Goal: Information Seeking & Learning: Learn about a topic

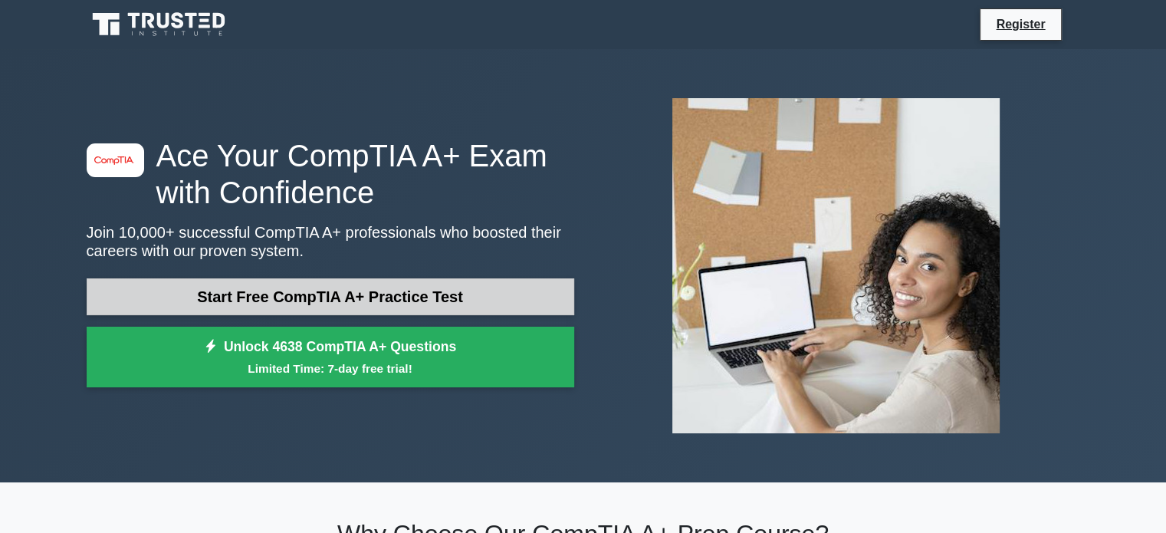
scroll to position [230, 0]
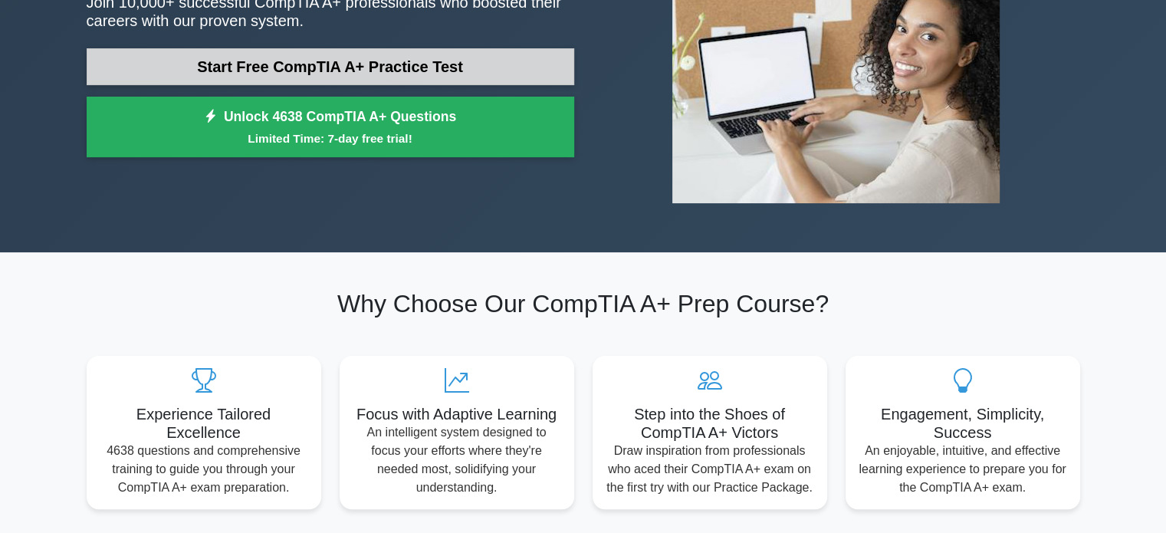
click at [342, 63] on link "Start Free CompTIA A+ Practice Test" at bounding box center [331, 66] width 488 height 37
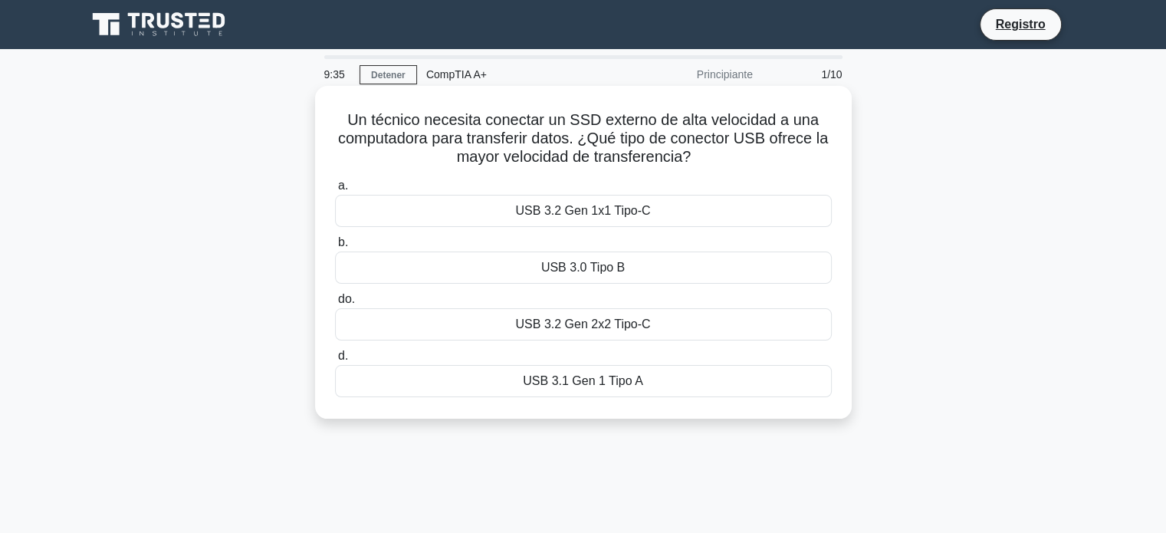
click at [613, 274] on font "USB 3.0 Tipo B" at bounding box center [583, 267] width 84 height 13
click at [335, 248] on input "b. USB 3.0 Tipo B" at bounding box center [335, 243] width 0 height 10
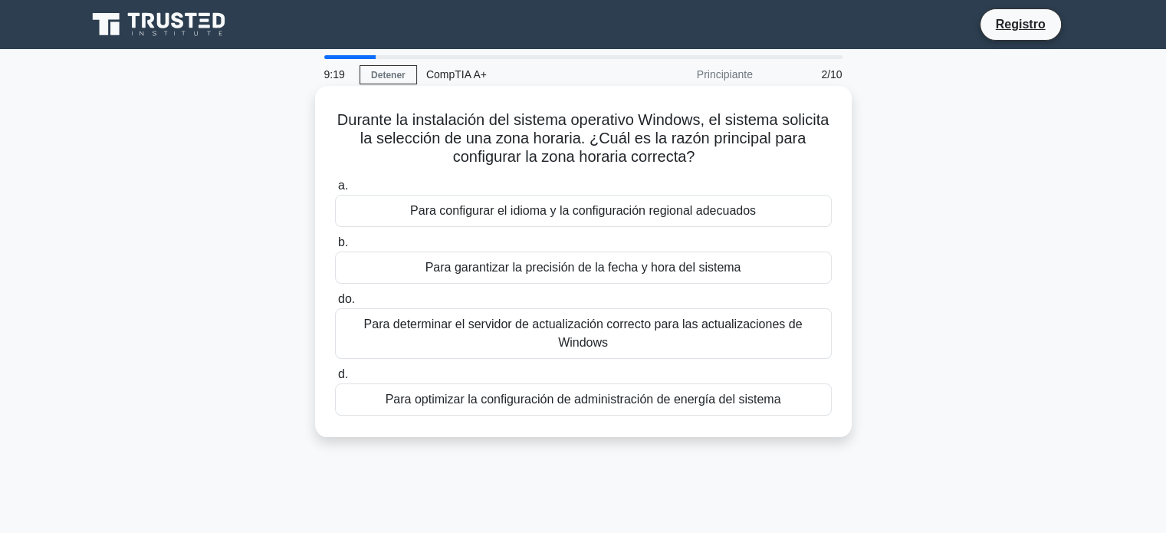
click at [672, 217] on font "Para configurar el idioma y la configuración regional adecuados" at bounding box center [583, 210] width 346 height 13
click at [335, 191] on input "a. Para configurar el idioma y la configuración regional adecuados" at bounding box center [335, 186] width 0 height 10
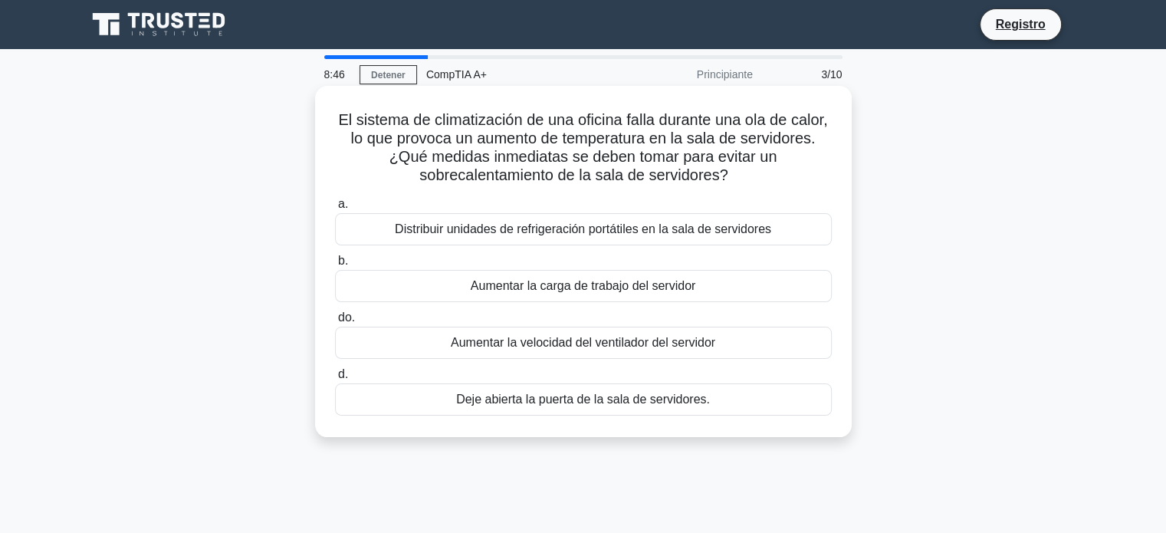
click at [761, 235] on font "Distribuir unidades de refrigeración portátiles en la sala de servidores" at bounding box center [583, 228] width 377 height 13
click at [335, 209] on input "a. Distribuir unidades de refrigeración portátiles en la sala de servidores" at bounding box center [335, 204] width 0 height 10
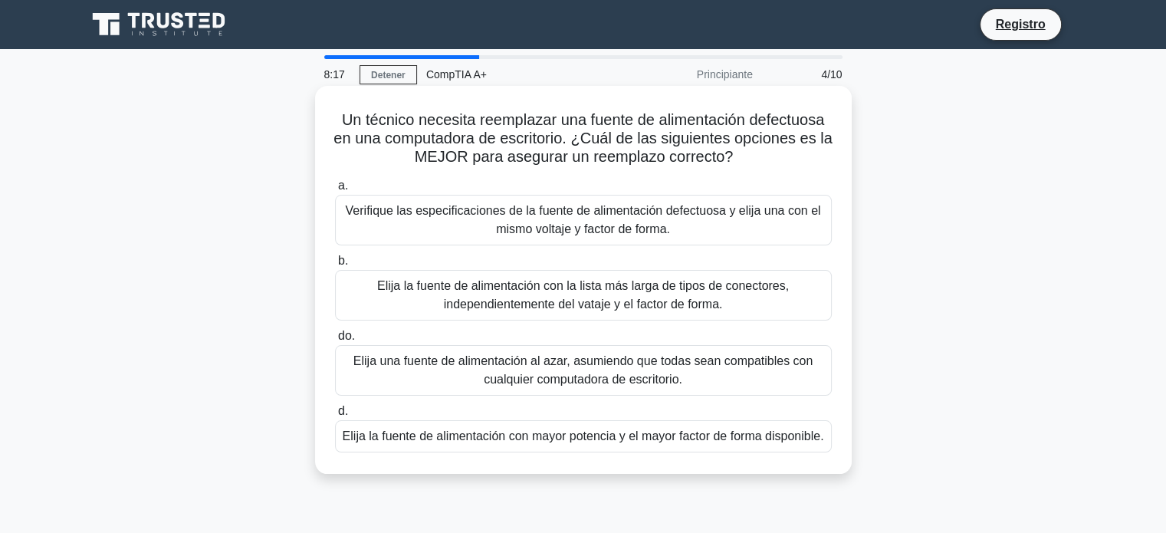
click at [710, 229] on font "Verifique las especificaciones de la fuente de alimentación defectuosa y elija …" at bounding box center [583, 220] width 483 height 37
click at [335, 191] on input "a. Verifique las especificaciones de la fuente de alimentación defectuosa y eli…" at bounding box center [335, 186] width 0 height 10
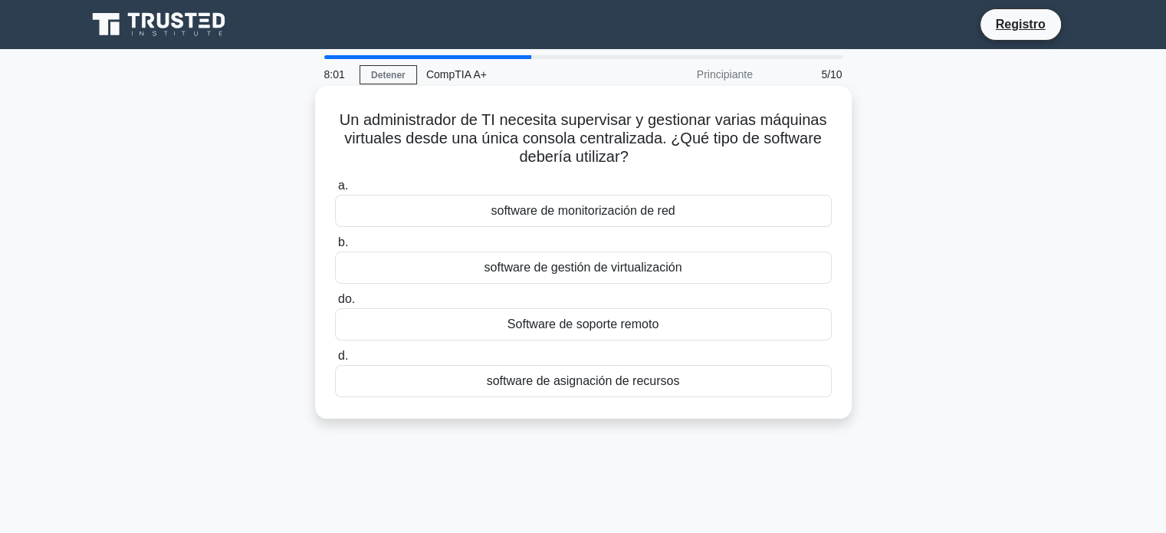
click at [621, 328] on font "Software de soporte remoto" at bounding box center [583, 323] width 151 height 13
click at [335, 304] on input "do. Software de soporte remoto" at bounding box center [335, 299] width 0 height 10
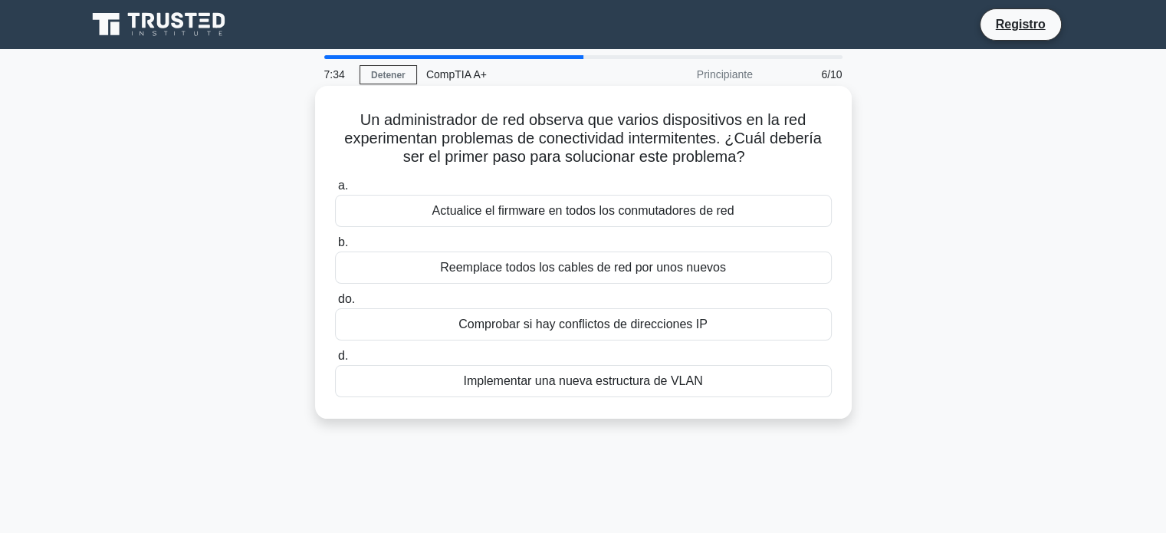
click at [625, 212] on font "Actualice el firmware en todos los conmutadores de red" at bounding box center [583, 210] width 302 height 13
click at [335, 191] on input "a. Actualice el firmware en todos los conmutadores de red" at bounding box center [335, 186] width 0 height 10
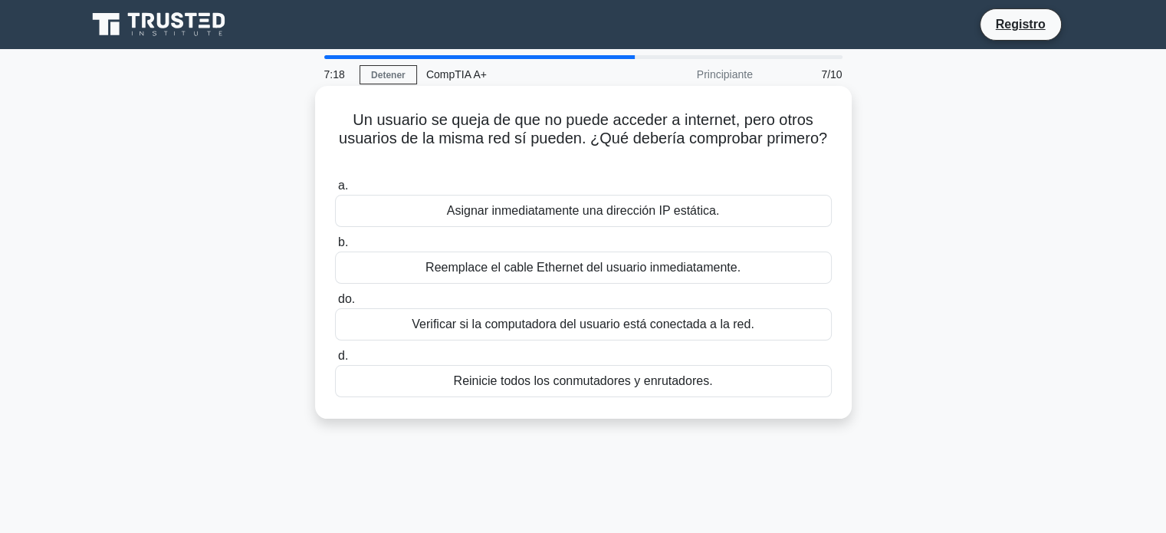
click at [528, 324] on font "Verificar si la computadora del usuario está conectada a la red." at bounding box center [583, 323] width 342 height 13
click at [335, 304] on input "do. Verificar si la computadora del usuario está conectada a la red." at bounding box center [335, 299] width 0 height 10
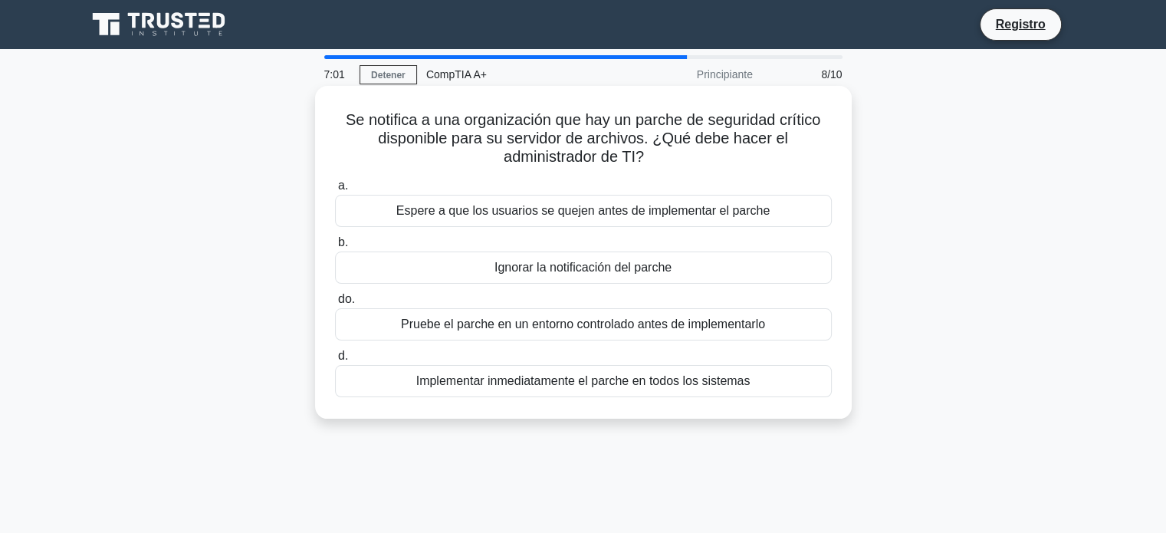
click at [710, 321] on font "Pruebe el parche en un entorno controlado antes de implementarlo" at bounding box center [583, 323] width 364 height 13
click at [335, 304] on input "do. Pruebe el parche en un entorno controlado antes de implementarlo" at bounding box center [335, 299] width 0 height 10
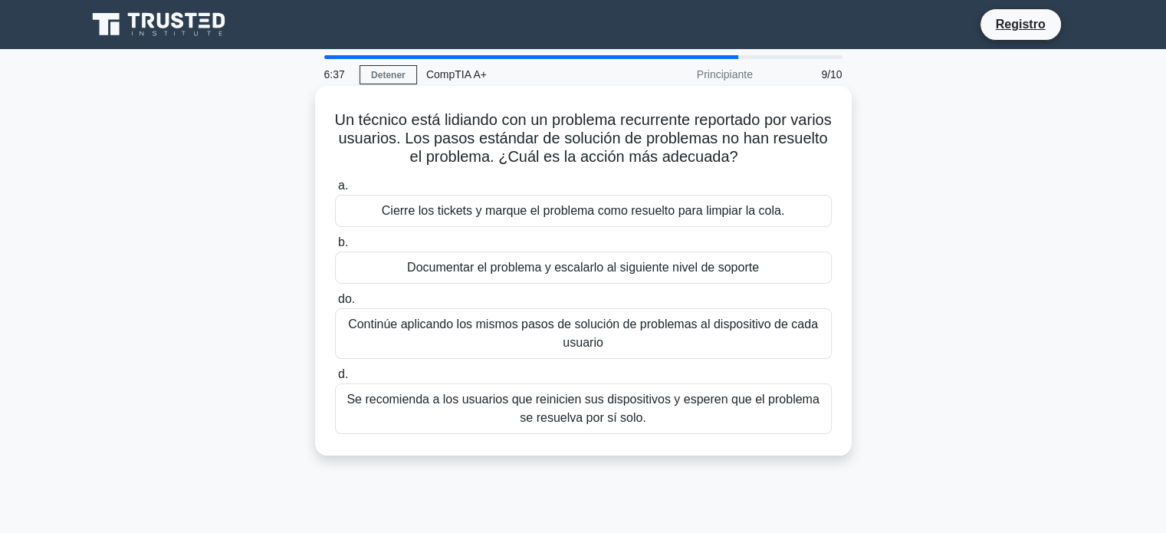
click at [531, 274] on font "Documentar el problema y escalarlo al siguiente nivel de soporte" at bounding box center [583, 267] width 352 height 13
click at [335, 248] on input "b. Documentar el problema y escalarlo al siguiente nivel de soporte" at bounding box center [335, 243] width 0 height 10
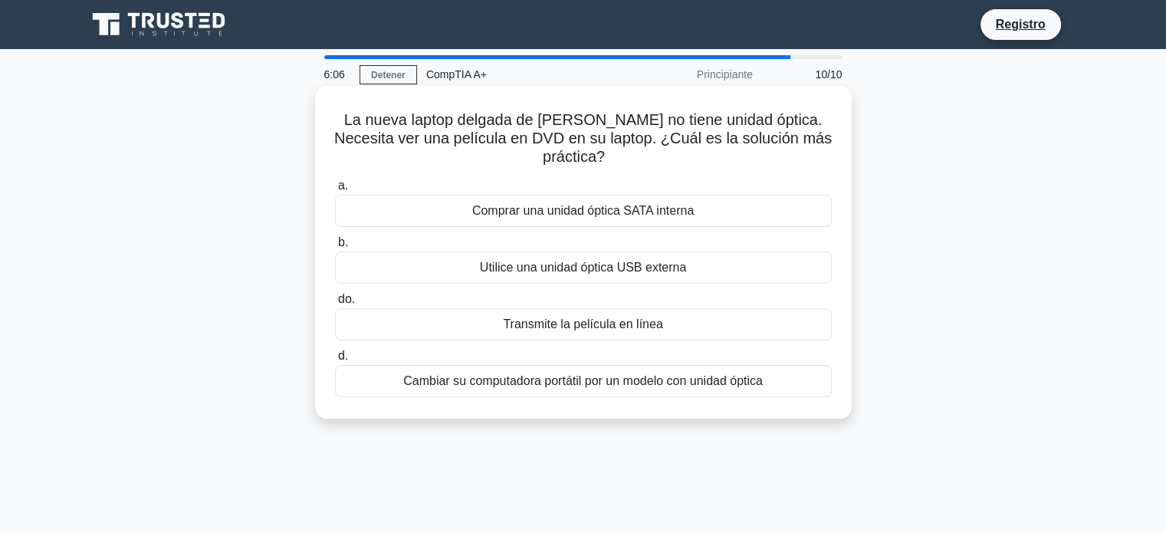
click at [604, 204] on font "Comprar una unidad óptica SATA interna" at bounding box center [583, 210] width 222 height 13
click at [335, 191] on input "a. Comprar una unidad óptica SATA interna" at bounding box center [335, 186] width 0 height 10
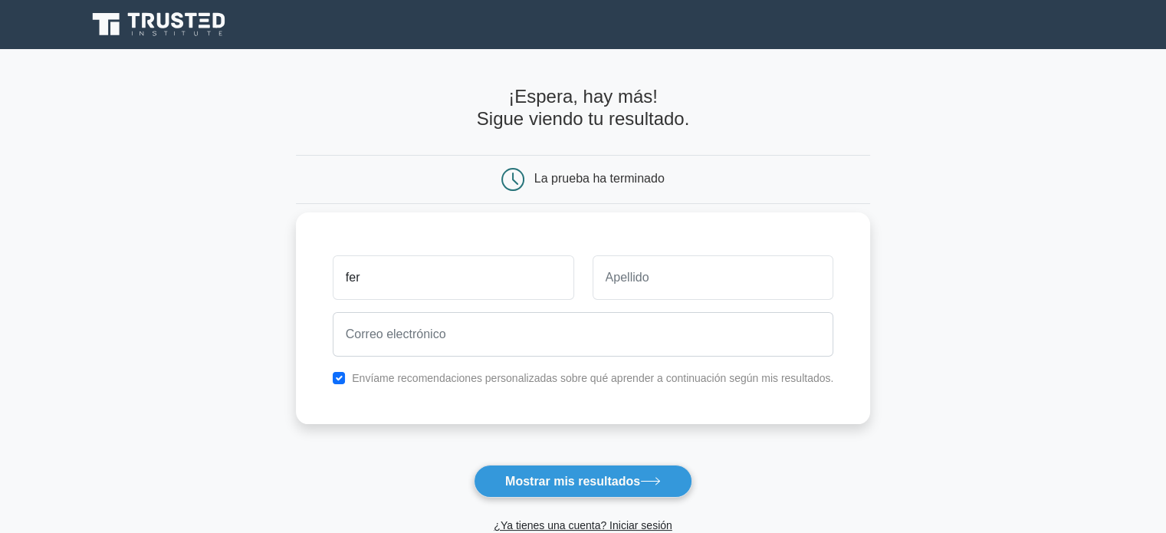
type input "fer"
click at [610, 276] on input "text" at bounding box center [714, 277] width 242 height 44
type input "za"
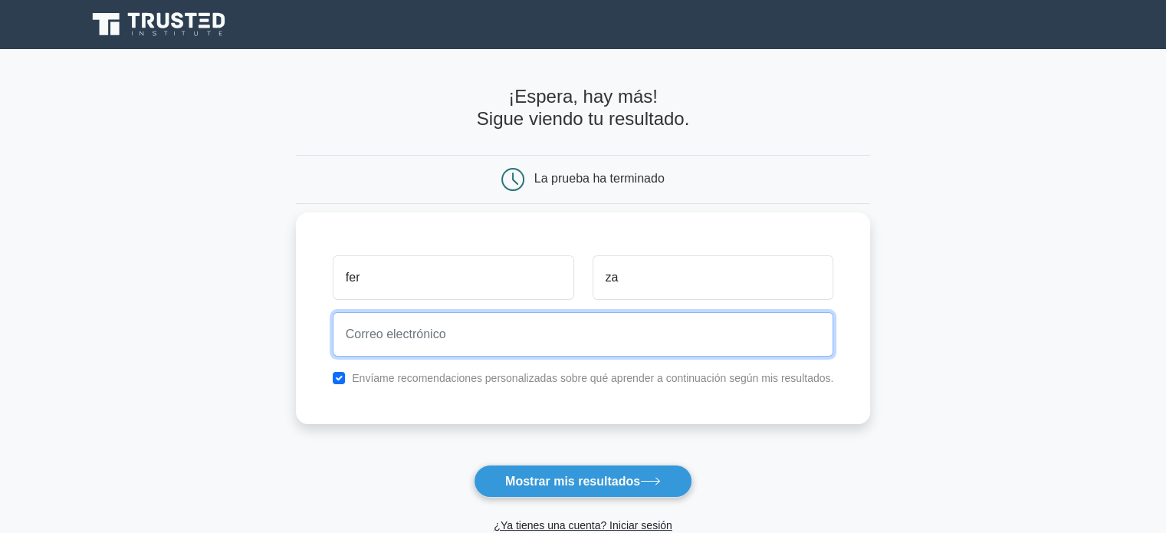
click at [554, 324] on input "email" at bounding box center [583, 334] width 501 height 44
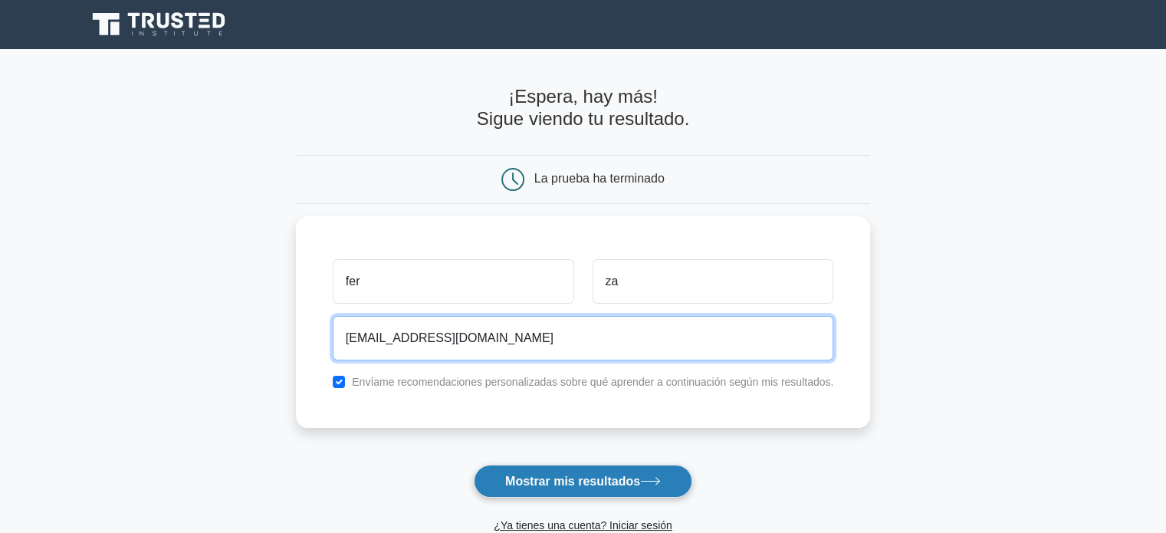
type input "dfgr4@gmail.com"
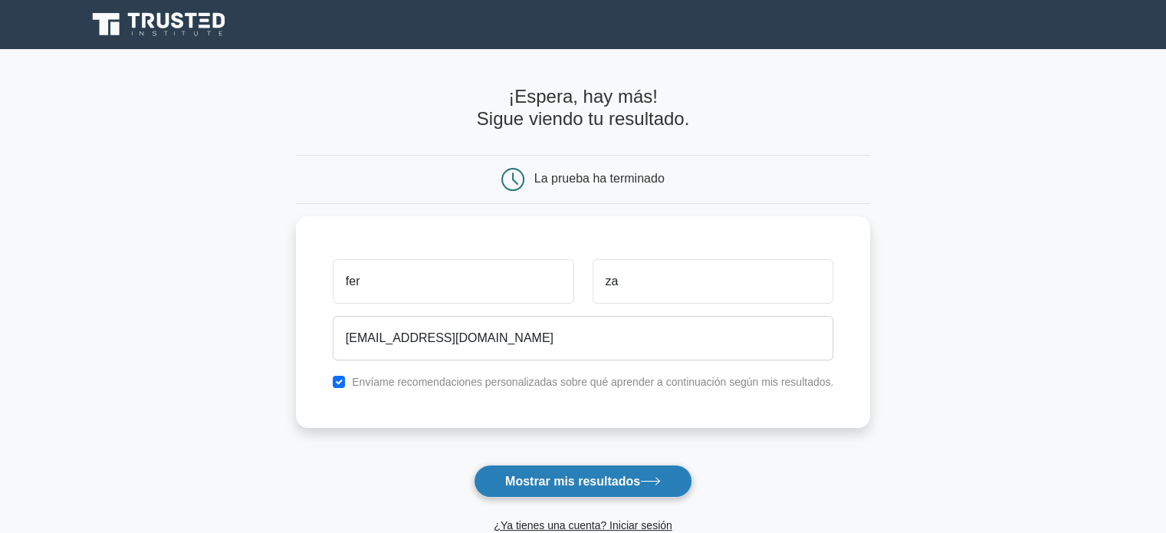
click at [599, 489] on button "Mostrar mis resultados" at bounding box center [583, 481] width 219 height 33
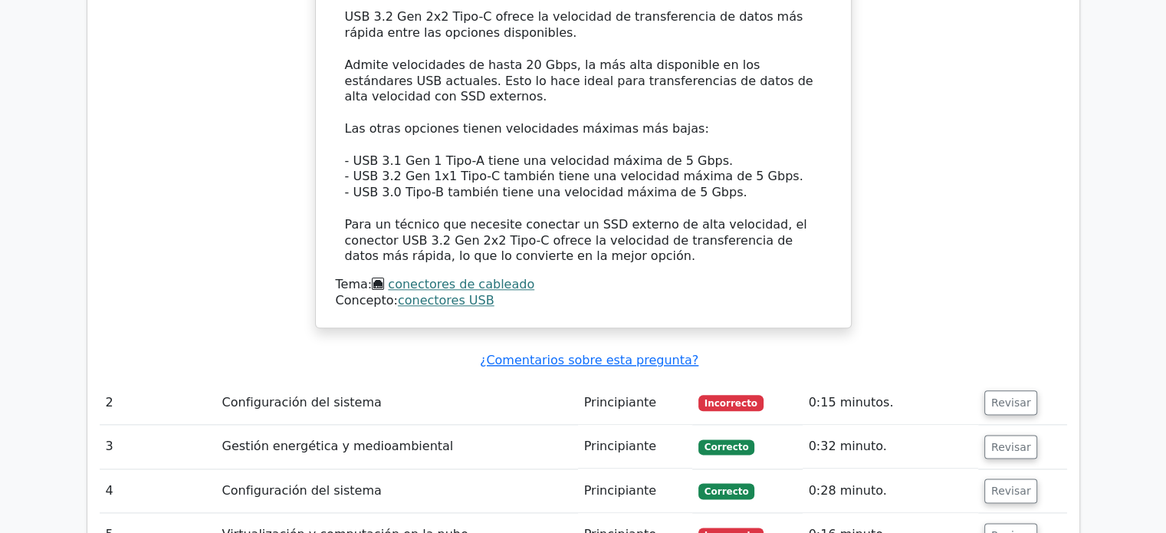
scroll to position [1821, 0]
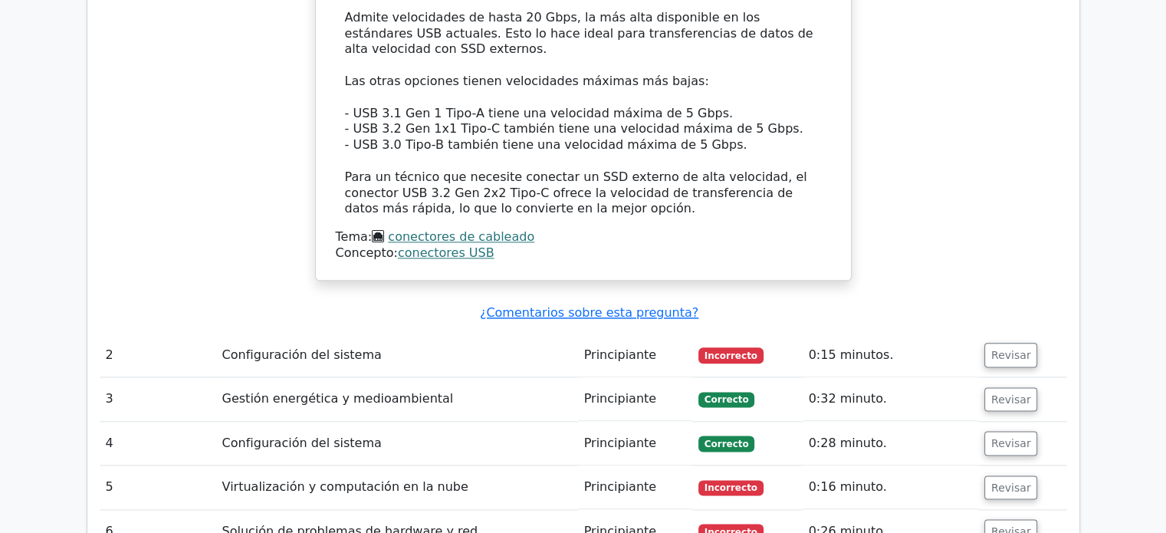
click at [314, 347] on font "Configuración del sistema" at bounding box center [301, 354] width 159 height 15
click at [723, 350] on font "Incorrecto" at bounding box center [731, 355] width 53 height 11
click at [1001, 349] on font "Revisar" at bounding box center [1011, 355] width 40 height 12
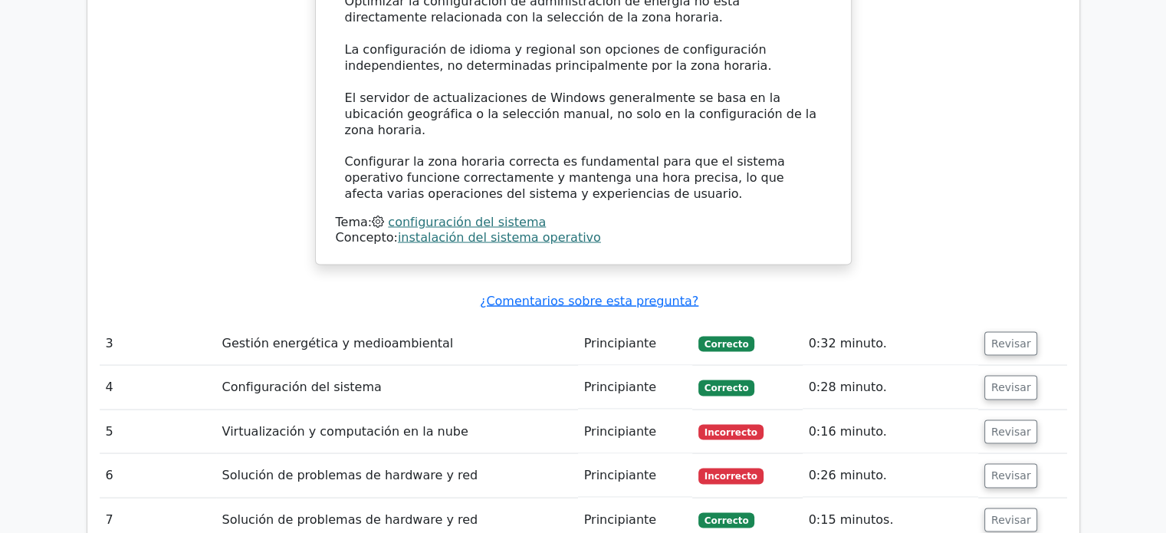
scroll to position [2895, 0]
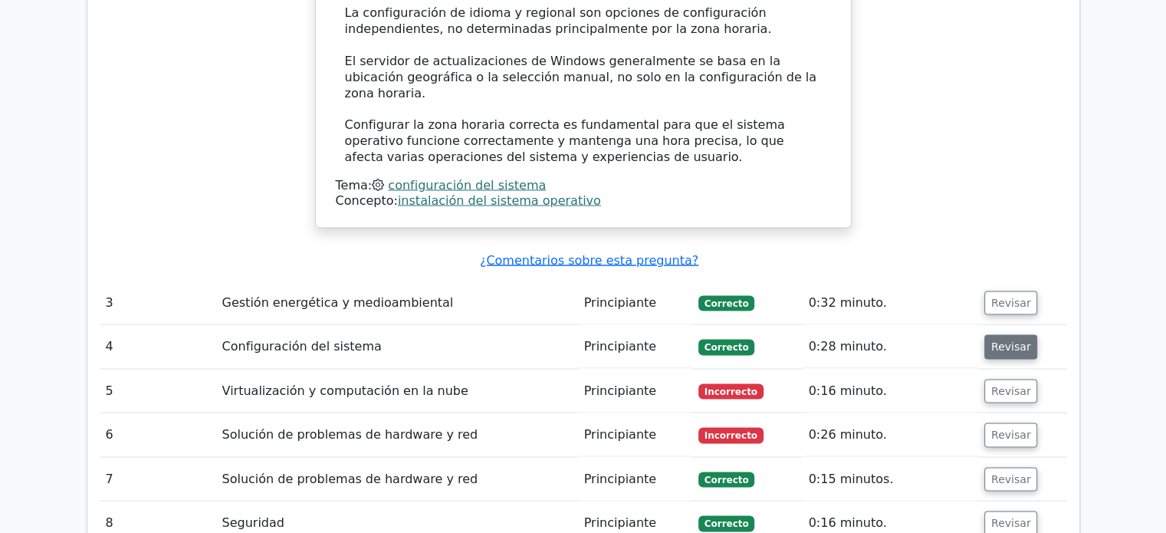
click at [1016, 340] on font "Revisar" at bounding box center [1011, 346] width 40 height 12
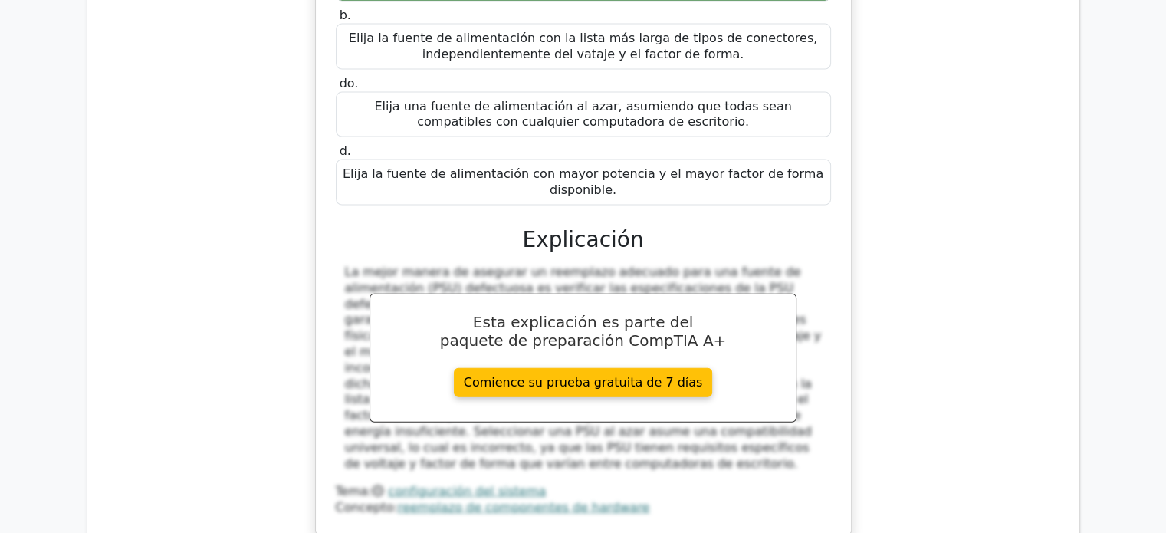
scroll to position [3738, 0]
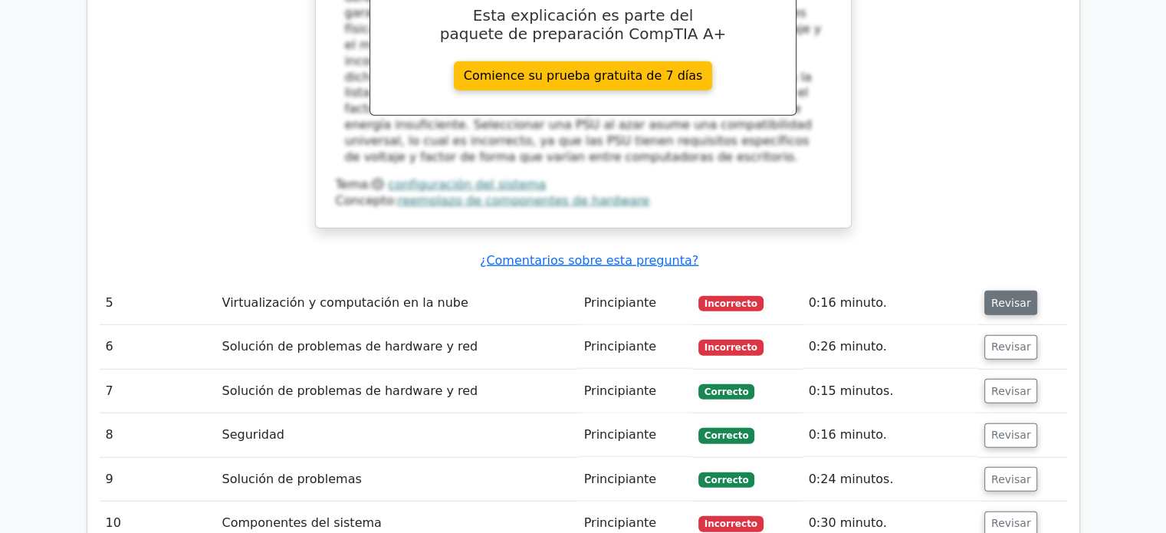
click at [1013, 297] on font "Revisar" at bounding box center [1011, 303] width 40 height 12
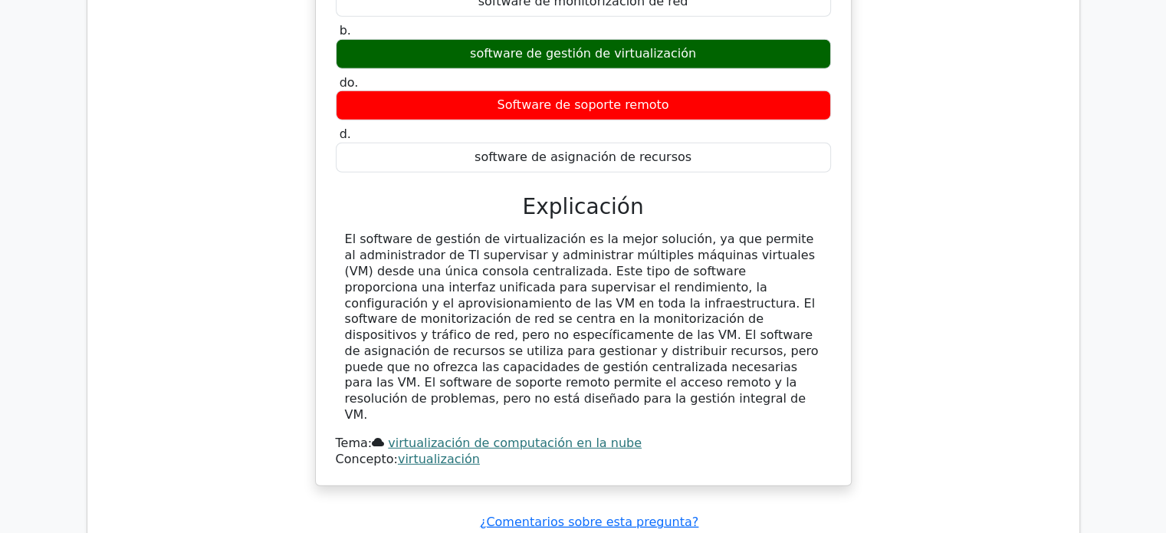
scroll to position [4352, 0]
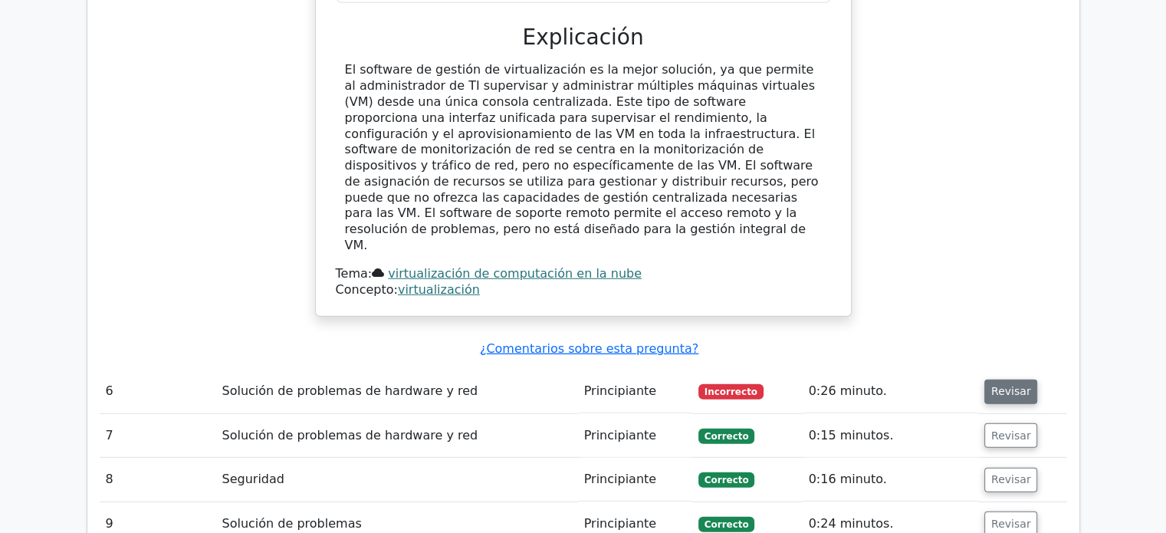
click at [1013, 386] on font "Revisar" at bounding box center [1011, 392] width 40 height 12
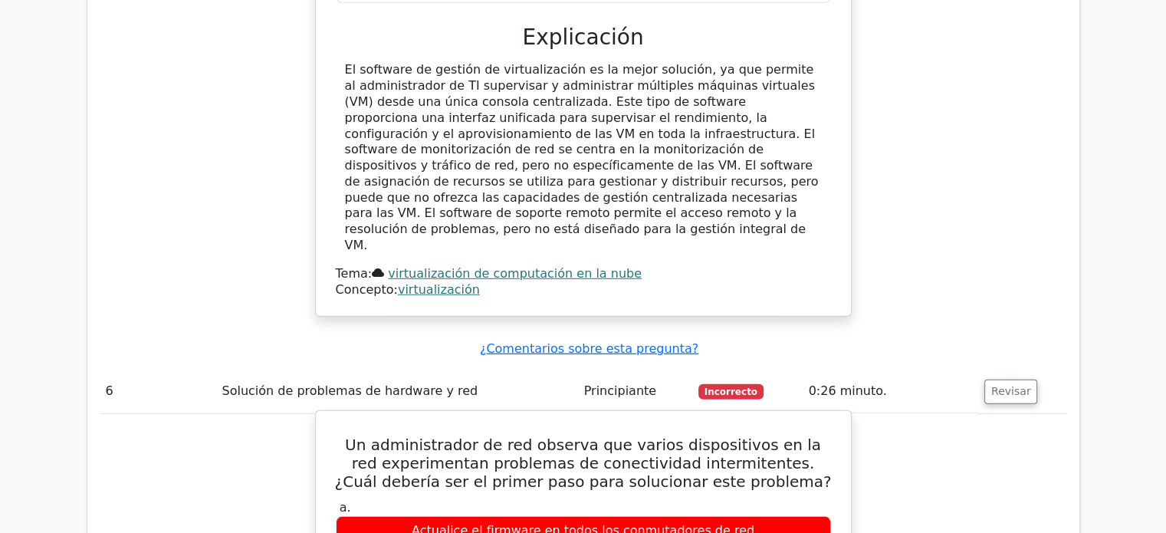
scroll to position [4428, 0]
